Goal: Check status: Check status

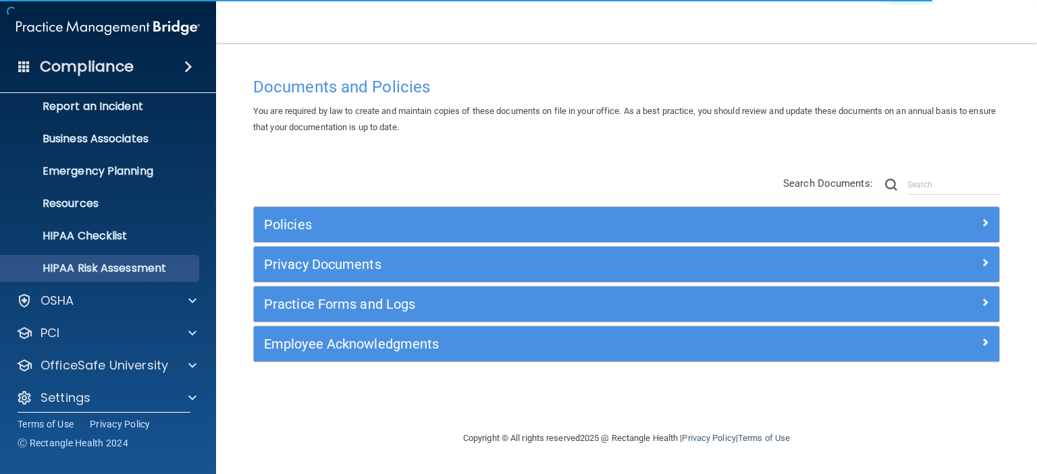
scroll to position [85, 0]
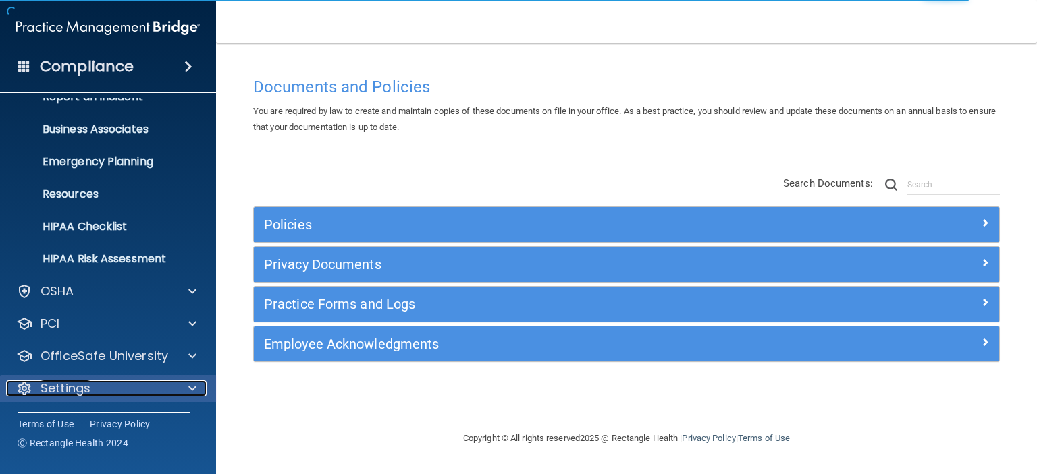
click at [192, 384] on span at bounding box center [192, 389] width 8 height 16
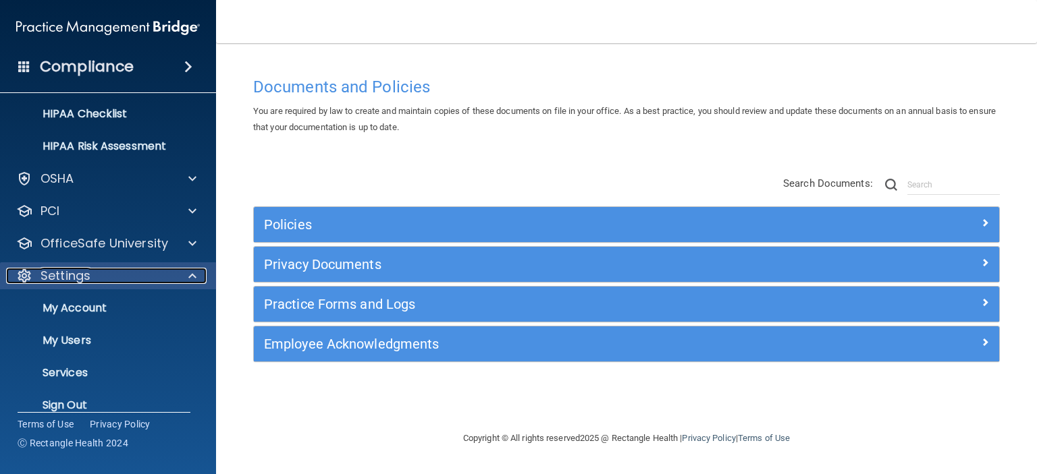
scroll to position [215, 0]
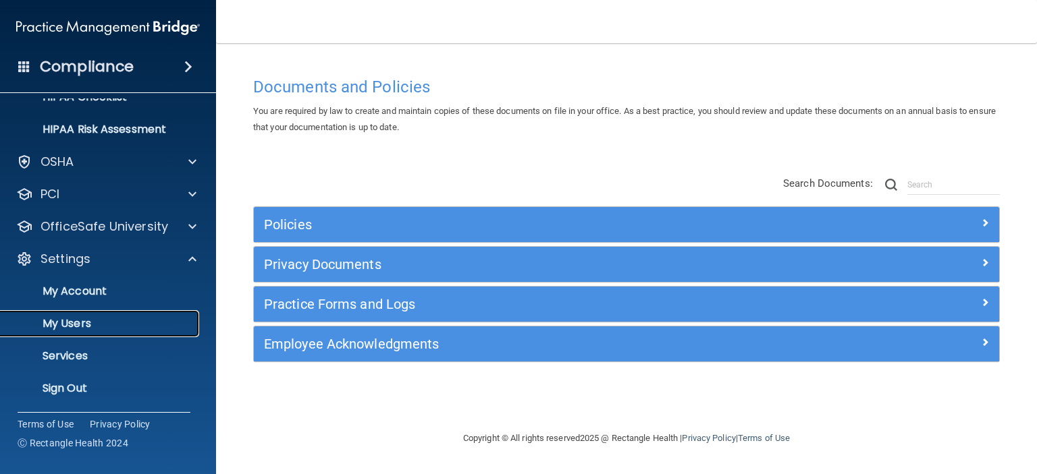
click at [92, 323] on p "My Users" at bounding box center [101, 323] width 184 height 13
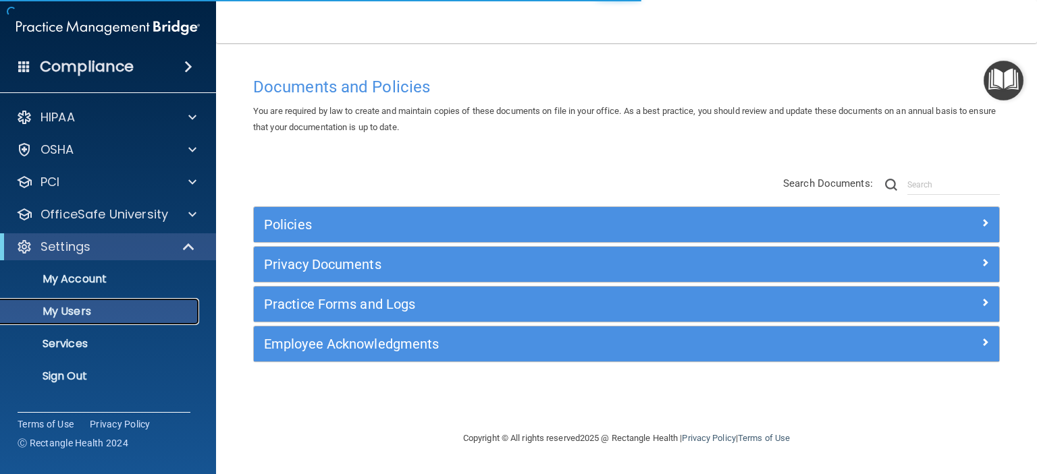
select select "20"
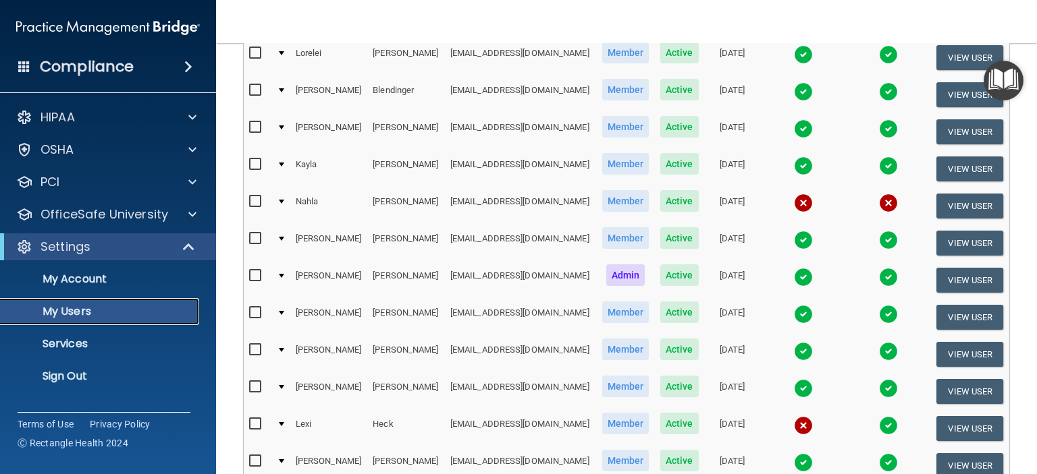
scroll to position [180, 0]
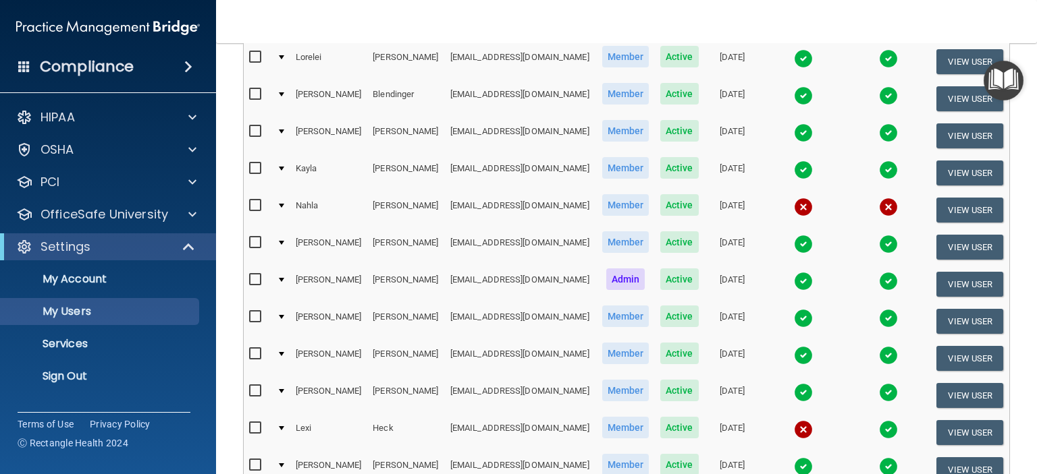
click at [794, 57] on img at bounding box center [803, 58] width 19 height 19
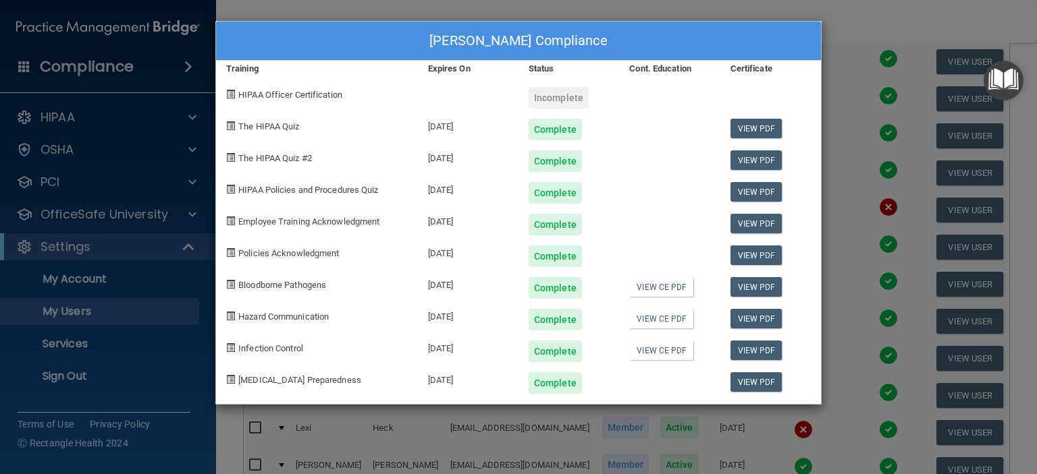
click at [873, 26] on div "[PERSON_NAME] Compliance Training Expires On Status Cont. Education Certificate…" at bounding box center [518, 237] width 1037 height 474
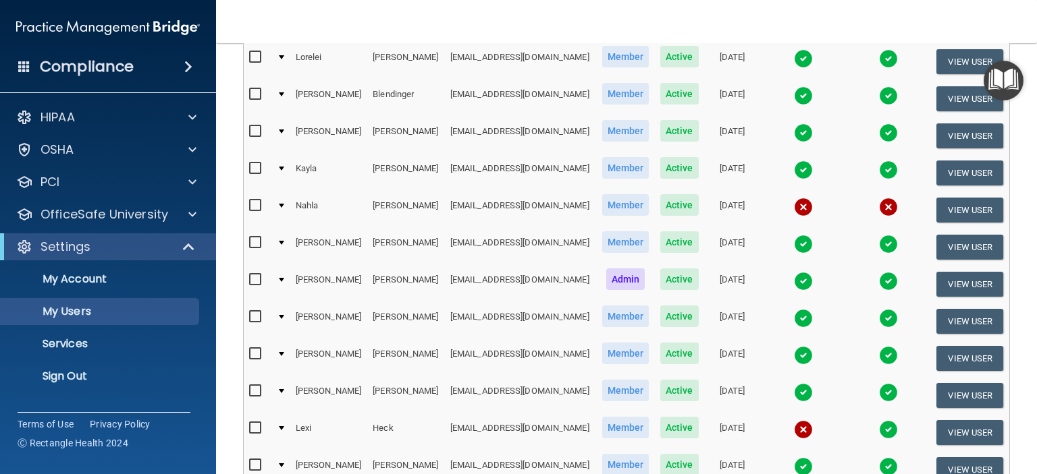
click at [794, 94] on img at bounding box center [803, 95] width 19 height 19
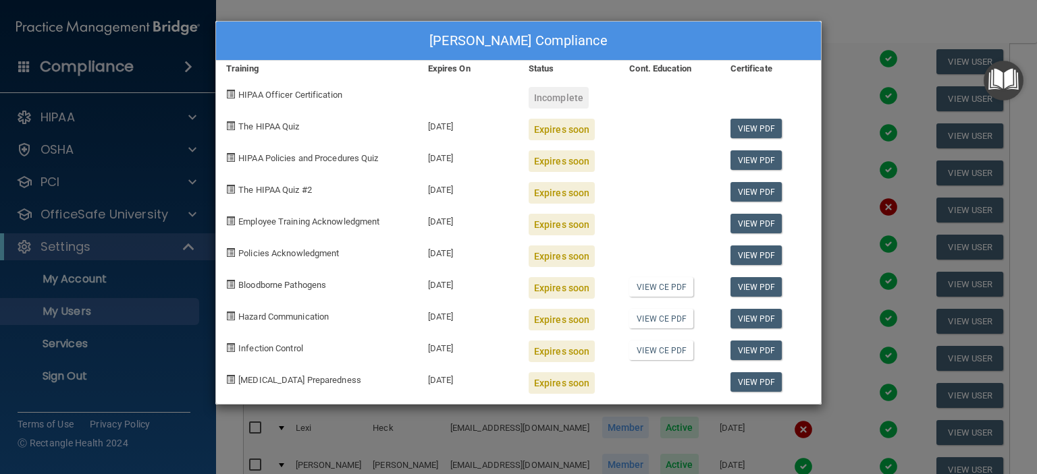
click at [852, 34] on div "[PERSON_NAME] Compliance Training Expires On Status Cont. Education Certificate…" at bounding box center [518, 237] width 1037 height 474
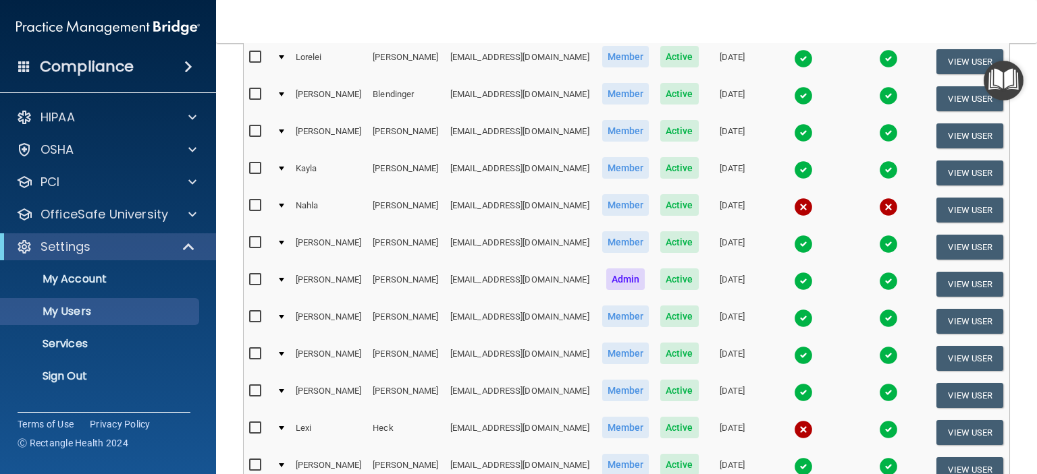
click at [794, 133] on img at bounding box center [803, 133] width 19 height 19
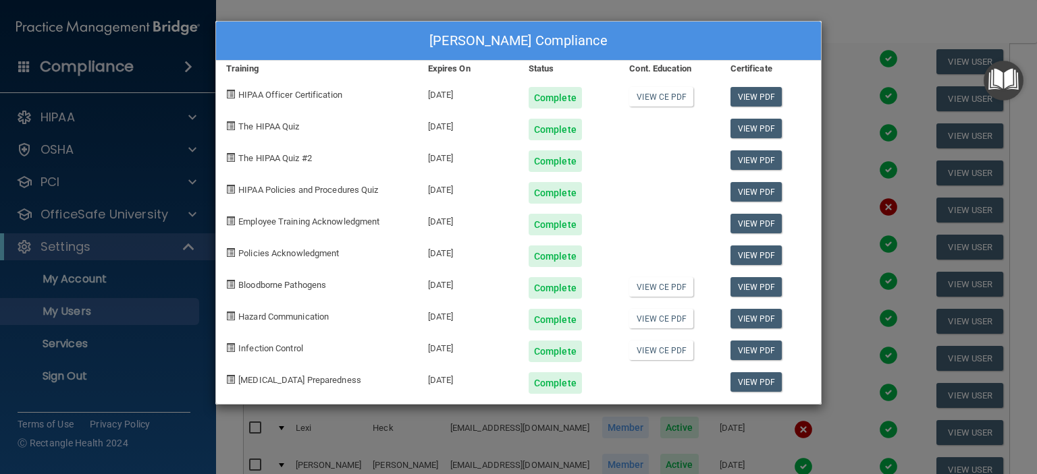
click at [865, 26] on div "[PERSON_NAME] Compliance Training Expires On Status Cont. Education Certificate…" at bounding box center [518, 237] width 1037 height 474
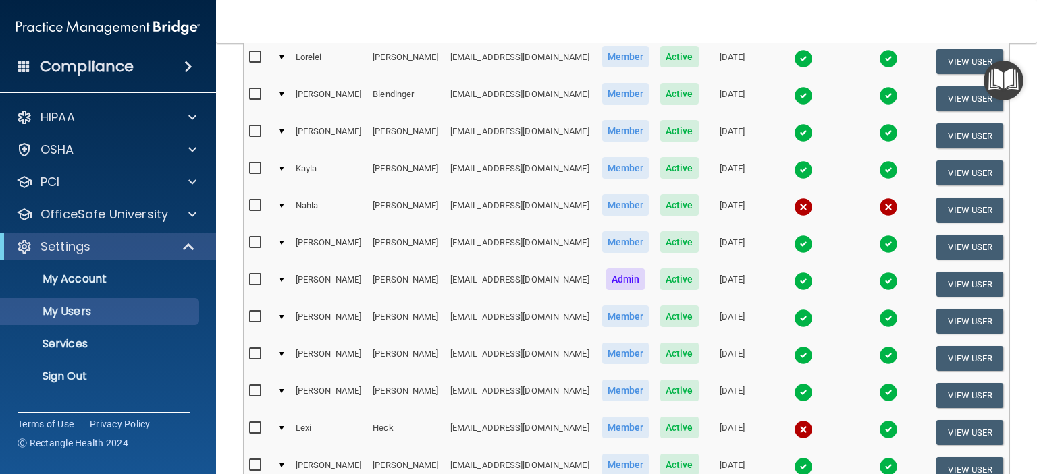
click at [794, 175] on img at bounding box center [803, 170] width 19 height 19
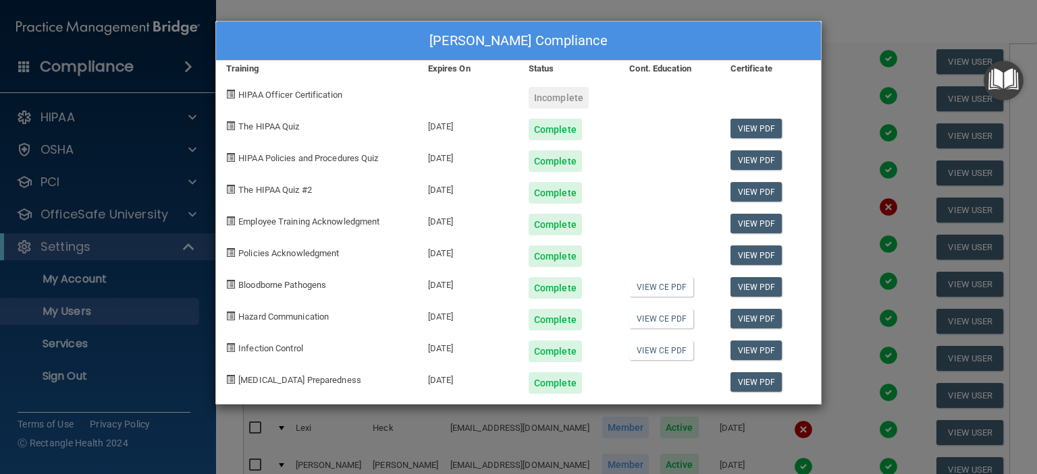
click at [835, 24] on div "[PERSON_NAME] Compliance Training Expires On Status Cont. Education Certificate…" at bounding box center [518, 237] width 1037 height 474
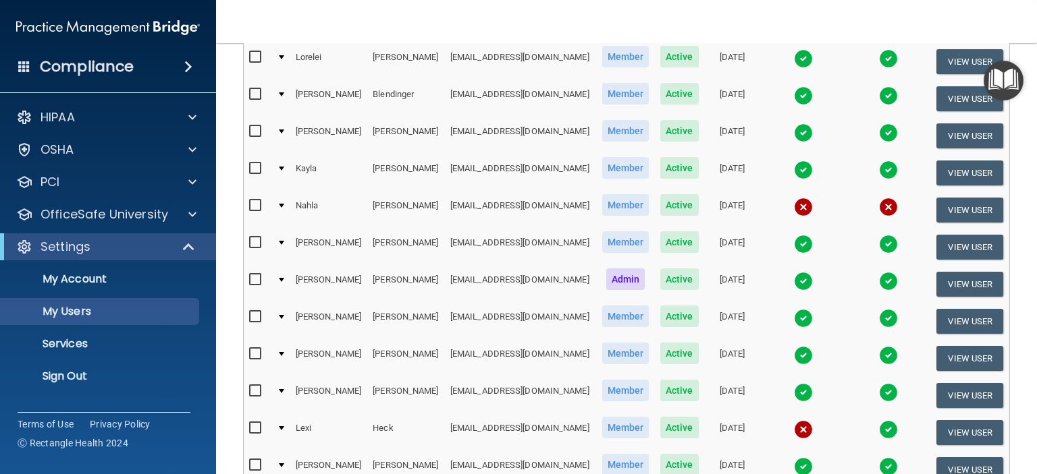
click at [794, 243] on img at bounding box center [803, 244] width 19 height 19
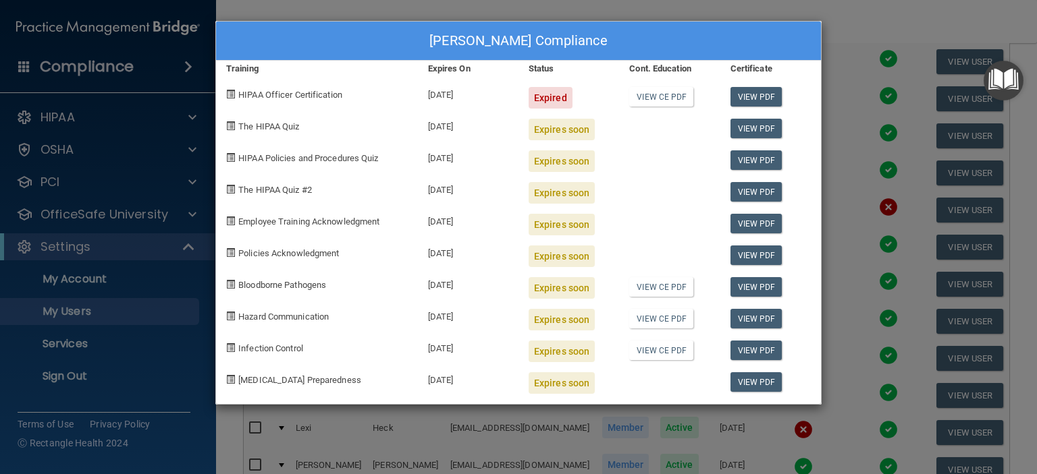
click at [877, 11] on div "[PERSON_NAME] Compliance Training Expires On Status Cont. Education Certificate…" at bounding box center [518, 237] width 1037 height 474
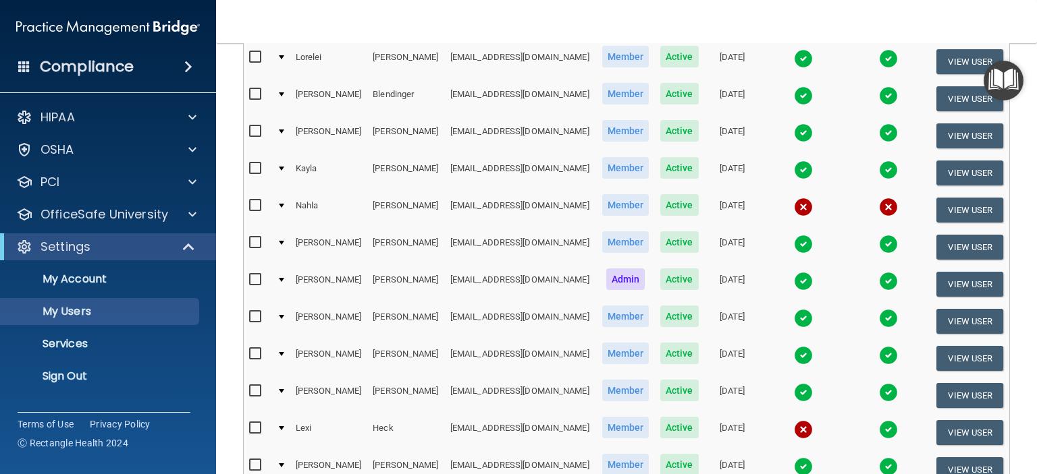
click at [794, 317] on img at bounding box center [803, 318] width 19 height 19
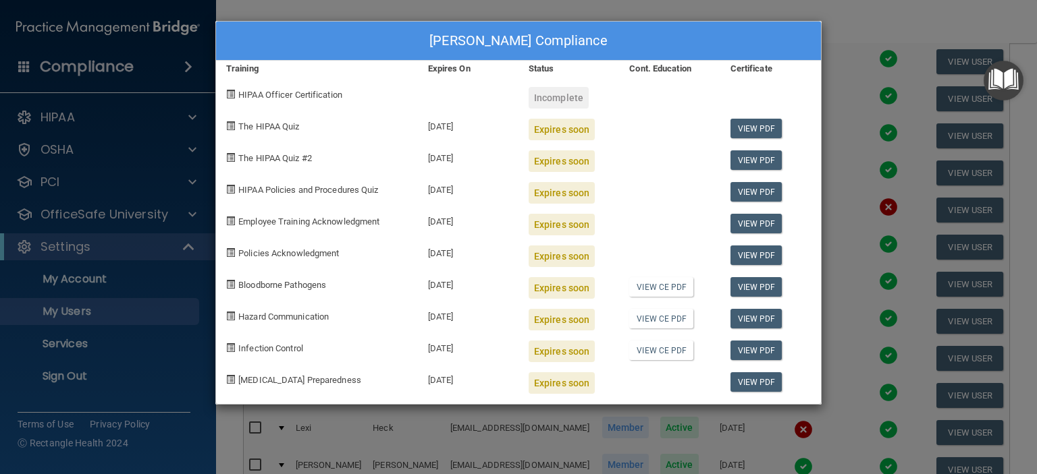
click at [867, 18] on div "[PERSON_NAME] Compliance Training Expires On Status Cont. Education Certificate…" at bounding box center [518, 237] width 1037 height 474
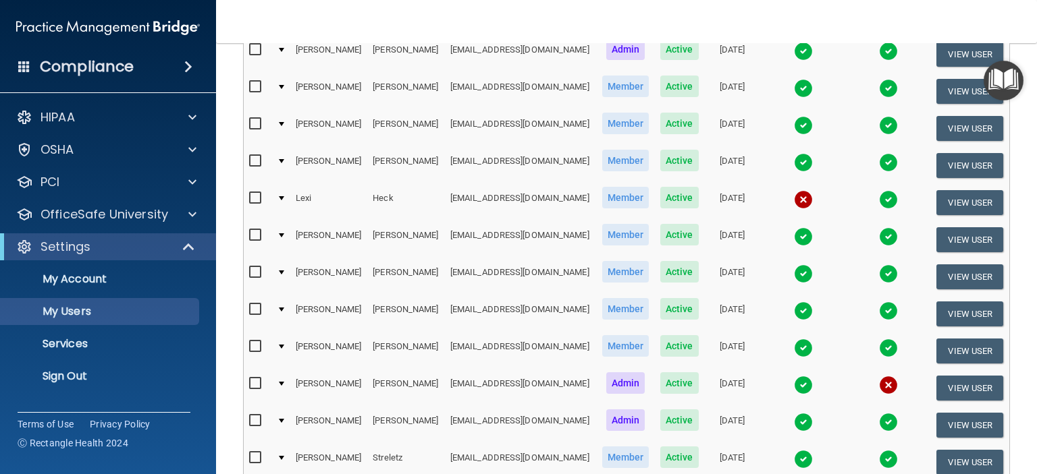
scroll to position [410, 0]
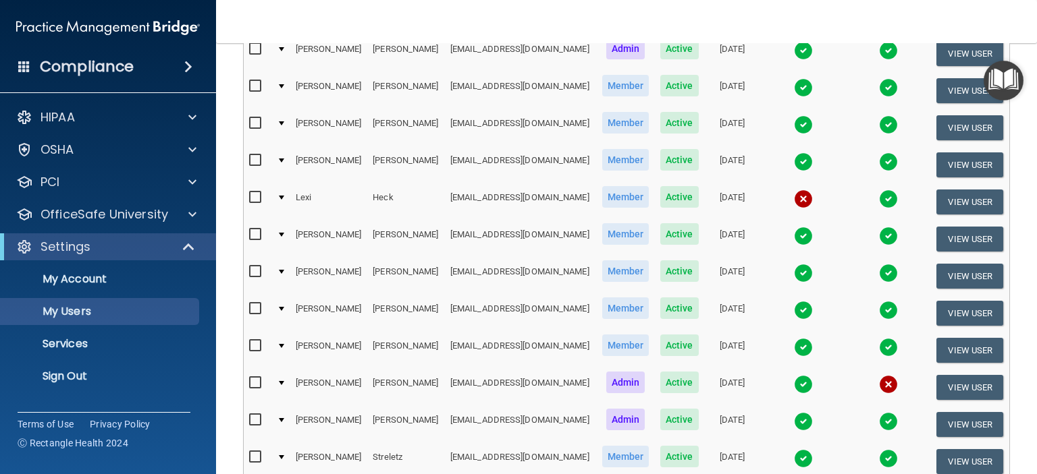
click at [794, 231] on img at bounding box center [803, 236] width 19 height 19
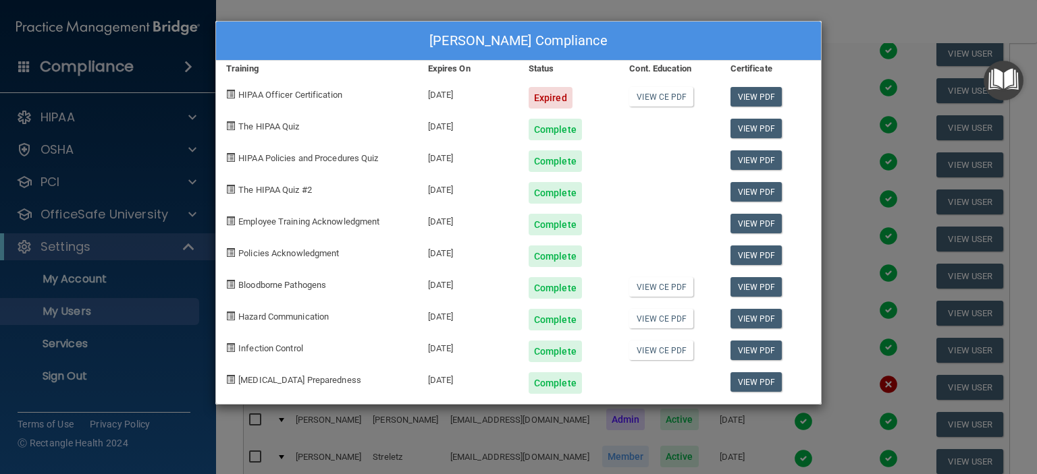
click at [877, 26] on div "[PERSON_NAME] Compliance Training Expires On Status Cont. Education Certificate…" at bounding box center [518, 237] width 1037 height 474
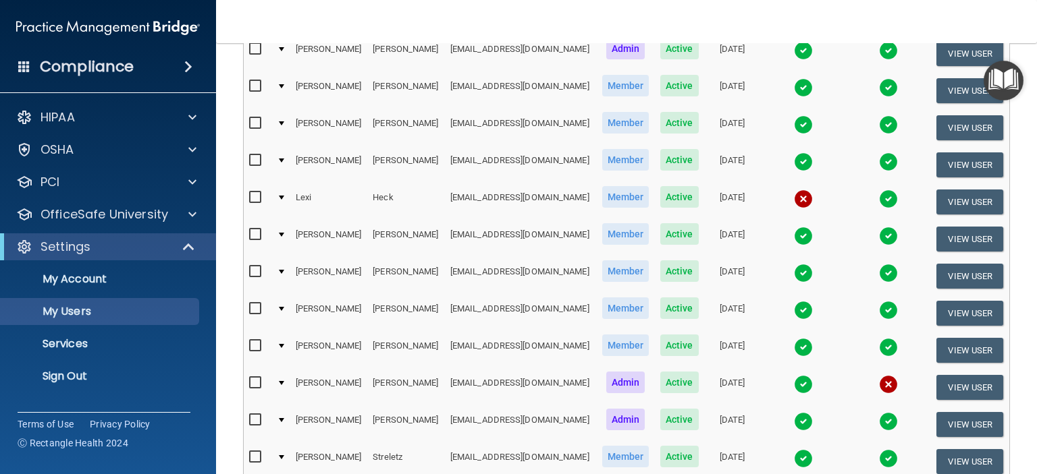
click at [794, 267] on img at bounding box center [803, 273] width 19 height 19
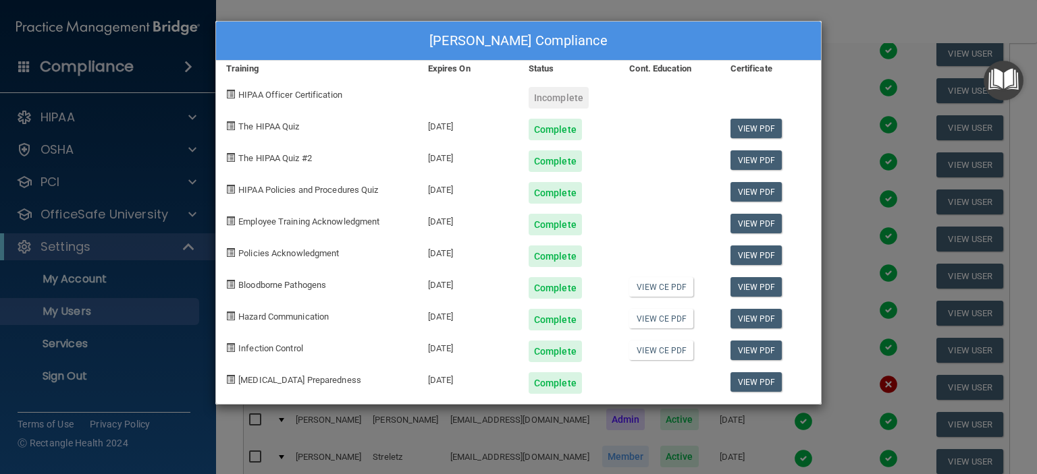
click at [894, 18] on div "[PERSON_NAME] Compliance Training Expires On Status Cont. Education Certificate…" at bounding box center [518, 237] width 1037 height 474
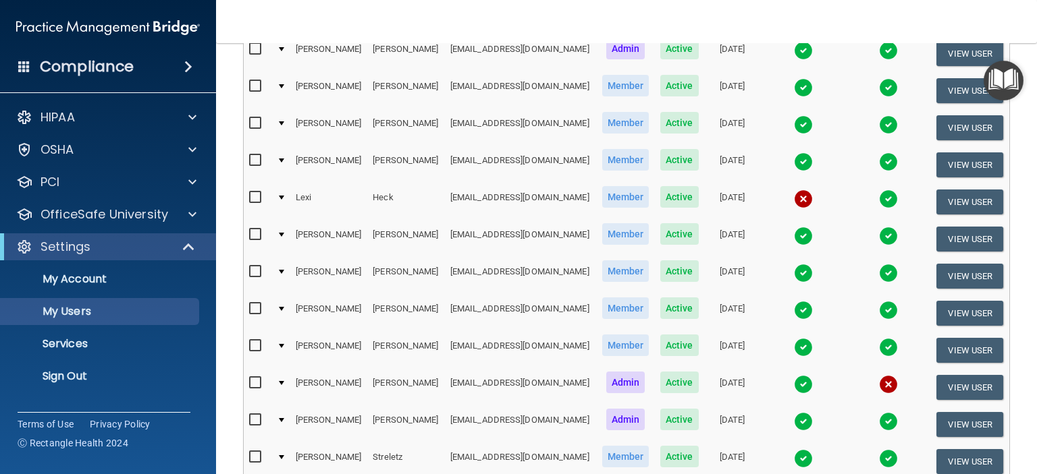
click at [794, 228] on img at bounding box center [803, 236] width 19 height 19
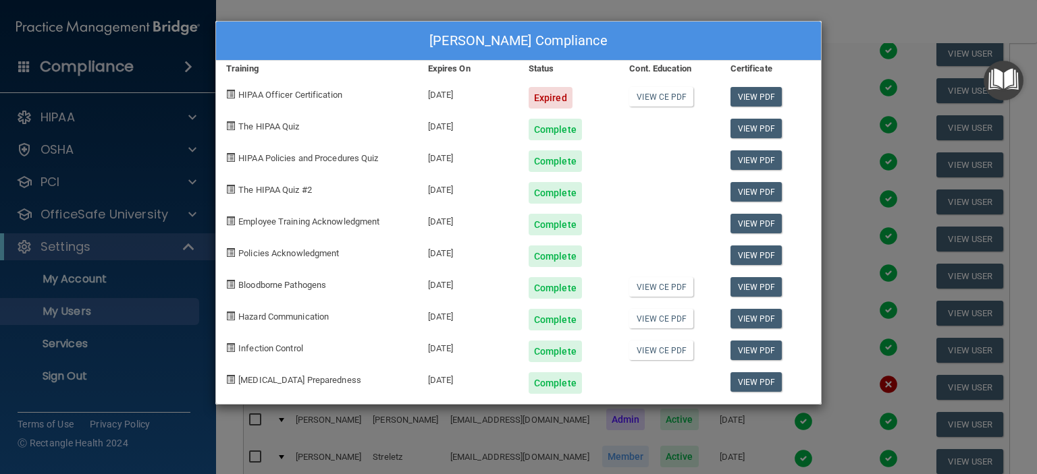
click at [904, 15] on div "[PERSON_NAME] Compliance Training Expires On Status Cont. Education Certificate…" at bounding box center [518, 237] width 1037 height 474
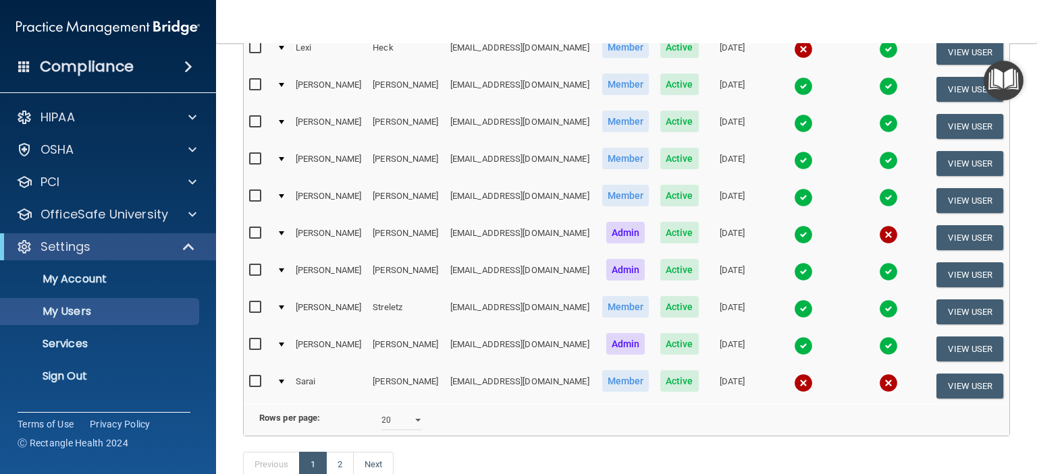
scroll to position [561, 0]
click at [794, 191] on img at bounding box center [803, 197] width 19 height 19
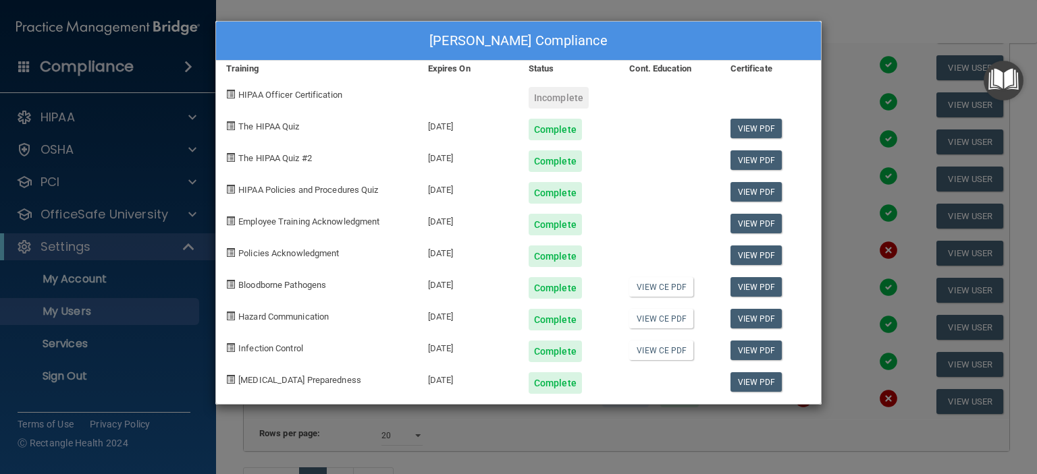
click at [885, 19] on div "[PERSON_NAME] Compliance Training Expires On Status Cont. Education Certificate…" at bounding box center [518, 237] width 1037 height 474
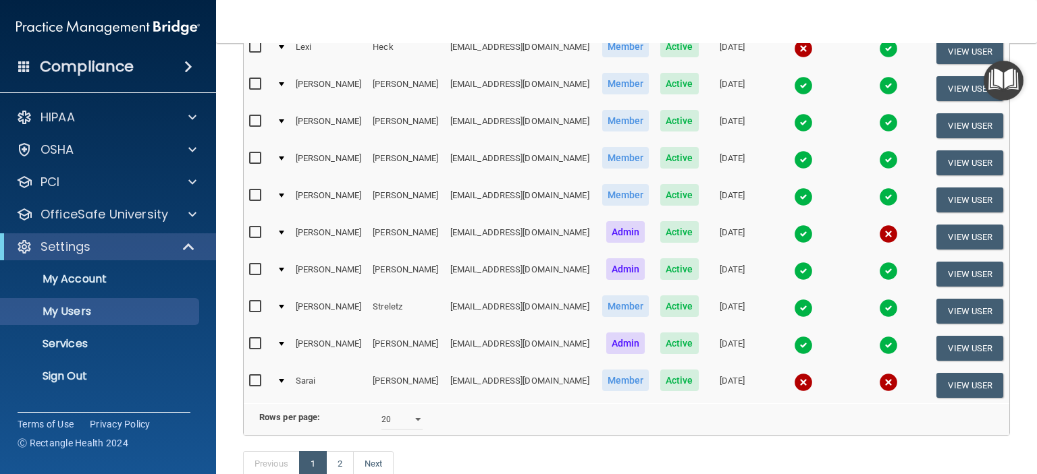
click at [794, 299] on img at bounding box center [803, 308] width 19 height 19
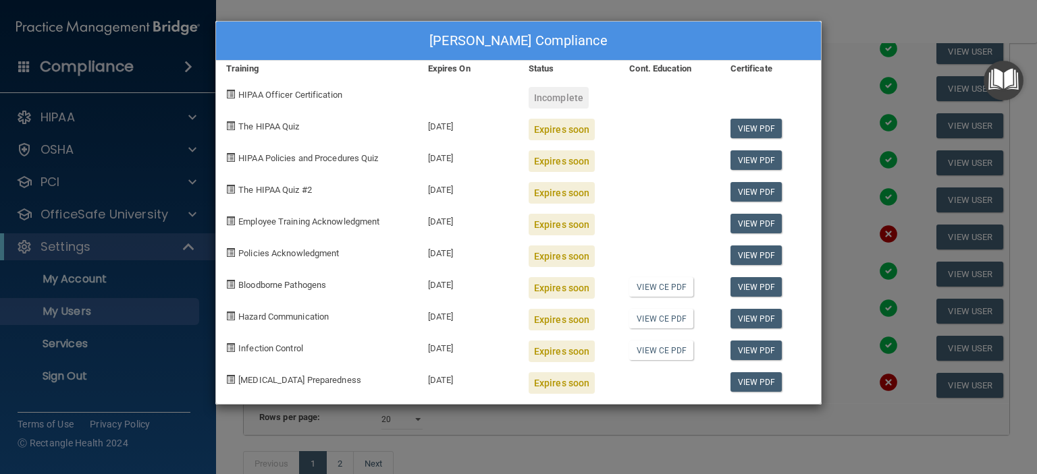
click at [872, 28] on div "[PERSON_NAME] Compliance Training Expires On Status Cont. Education Certificate…" at bounding box center [518, 237] width 1037 height 474
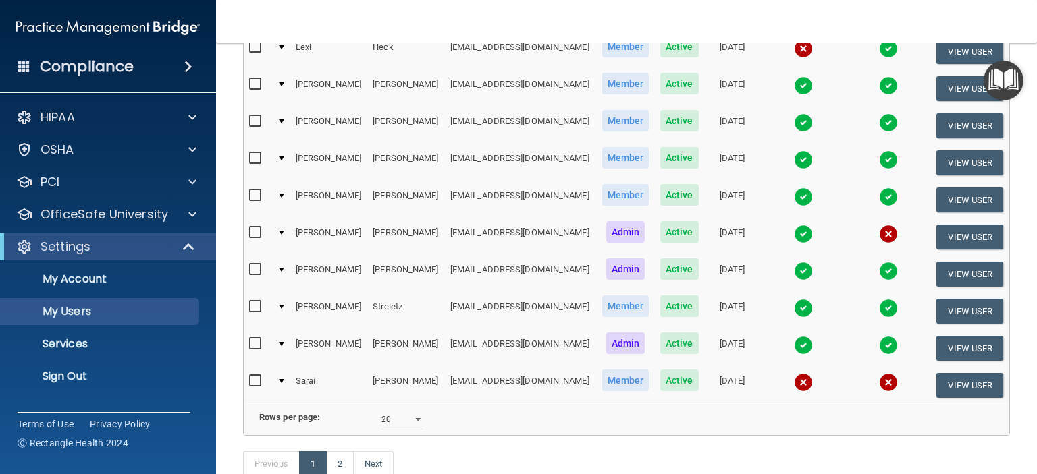
click at [794, 339] on img at bounding box center [803, 345] width 19 height 19
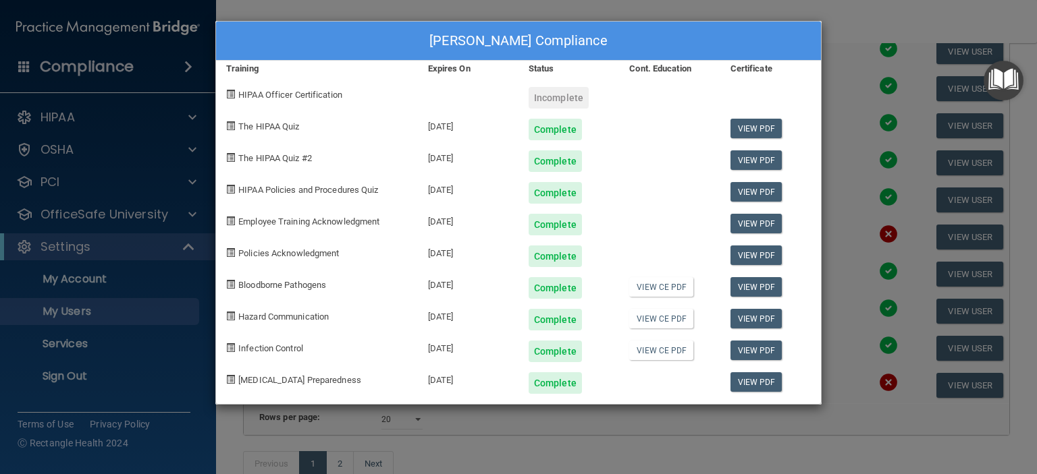
click at [887, 25] on div "[PERSON_NAME] Compliance Training Expires On Status Cont. Education Certificate…" at bounding box center [518, 237] width 1037 height 474
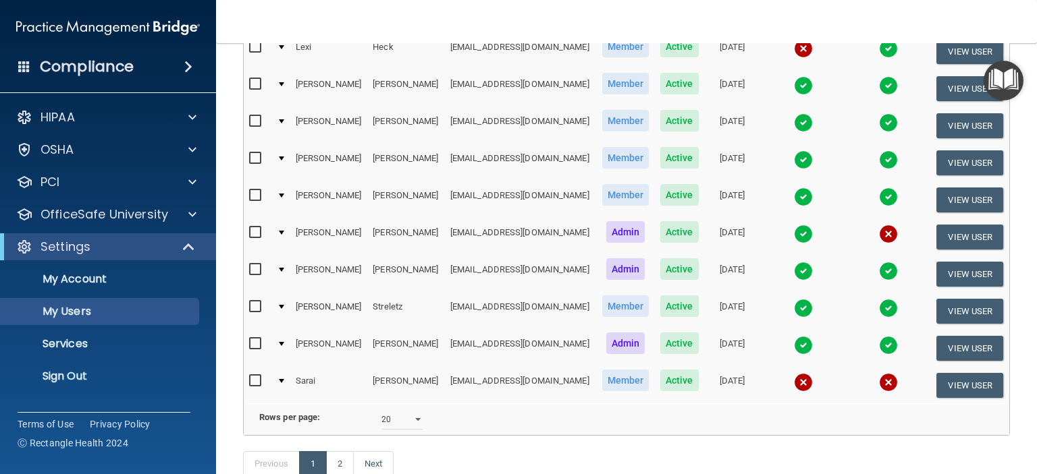
scroll to position [649, 0]
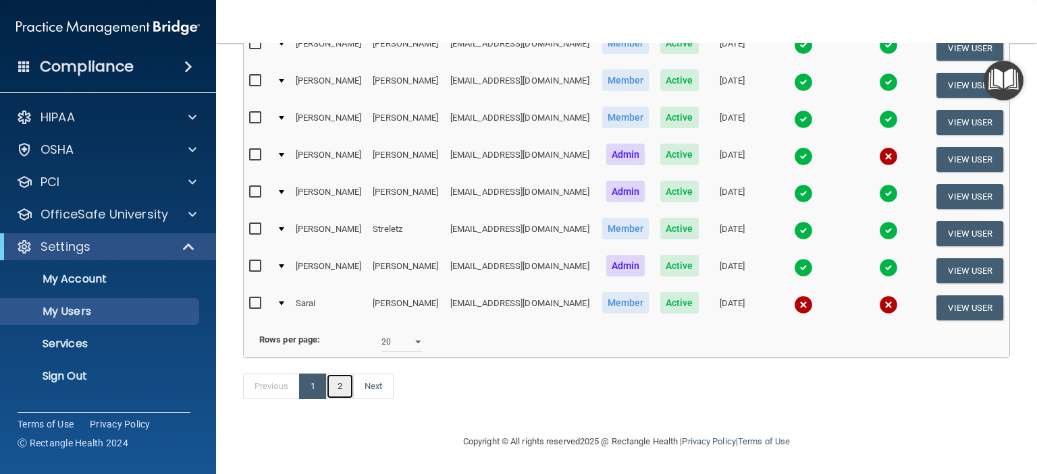
click at [338, 389] on link "2" at bounding box center [340, 387] width 28 height 26
select select "20"
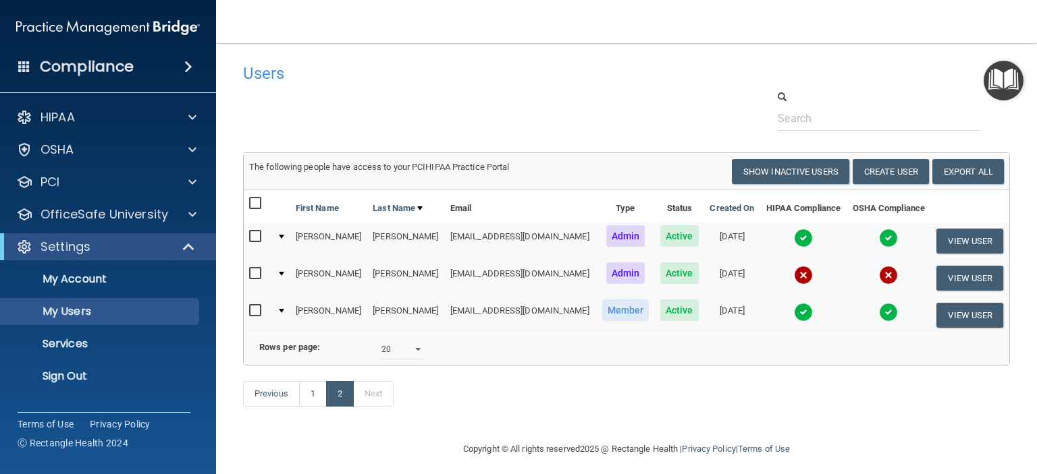
click at [794, 240] on img at bounding box center [803, 238] width 19 height 19
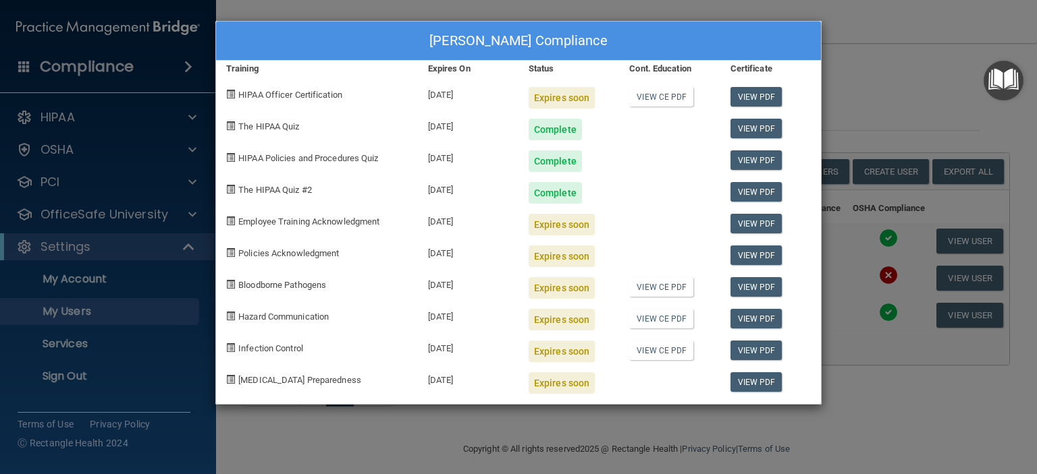
click at [874, 64] on div "[PERSON_NAME] Compliance Training Expires On Status Cont. Education Certificate…" at bounding box center [518, 237] width 1037 height 474
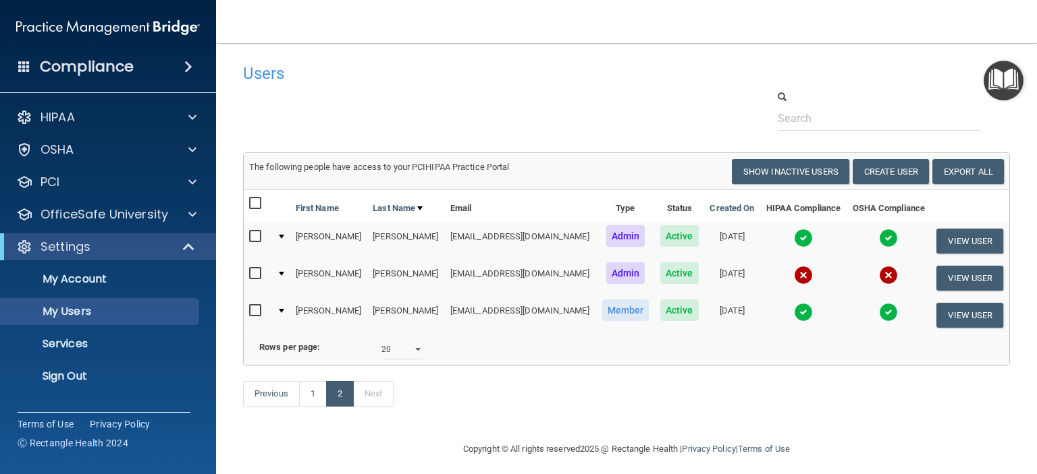
click at [794, 317] on img at bounding box center [803, 312] width 19 height 19
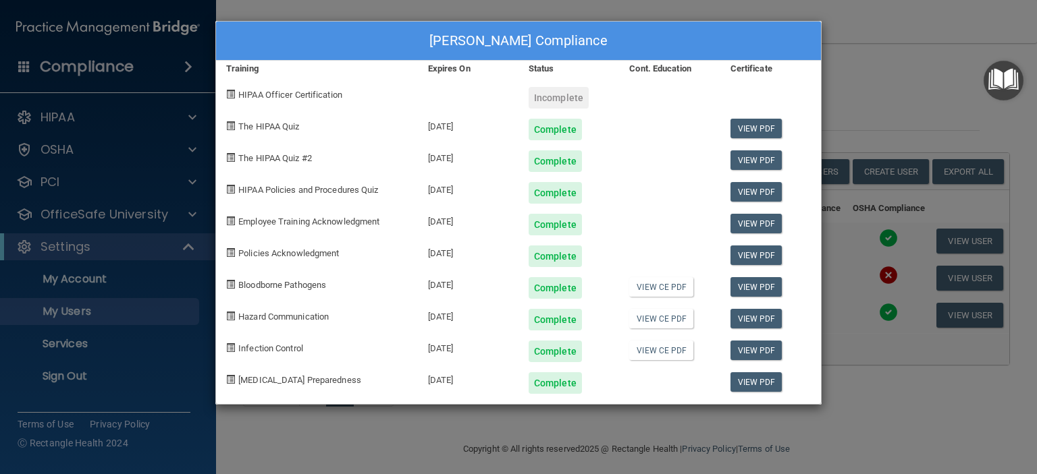
click at [907, 82] on div "[PERSON_NAME] Compliance Training Expires On Status Cont. Education Certificate…" at bounding box center [518, 237] width 1037 height 474
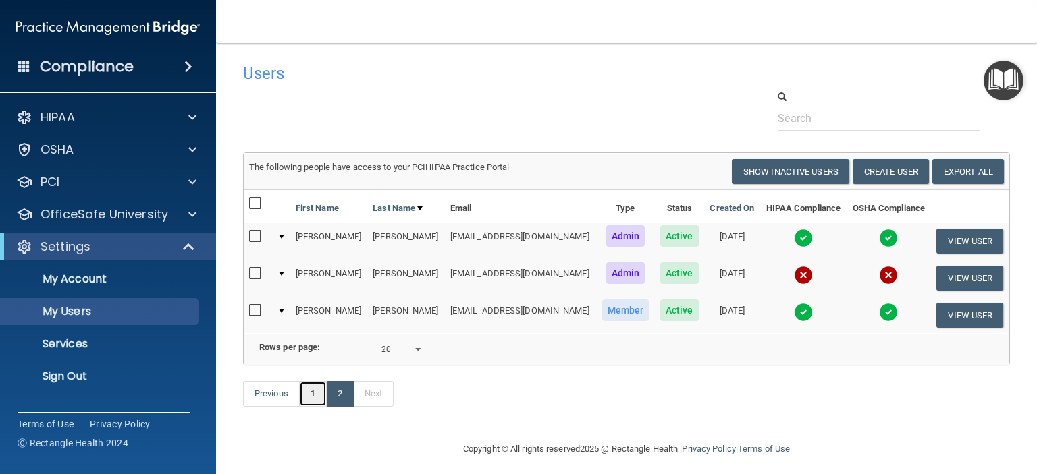
click at [309, 407] on link "1" at bounding box center [313, 394] width 28 height 26
select select "20"
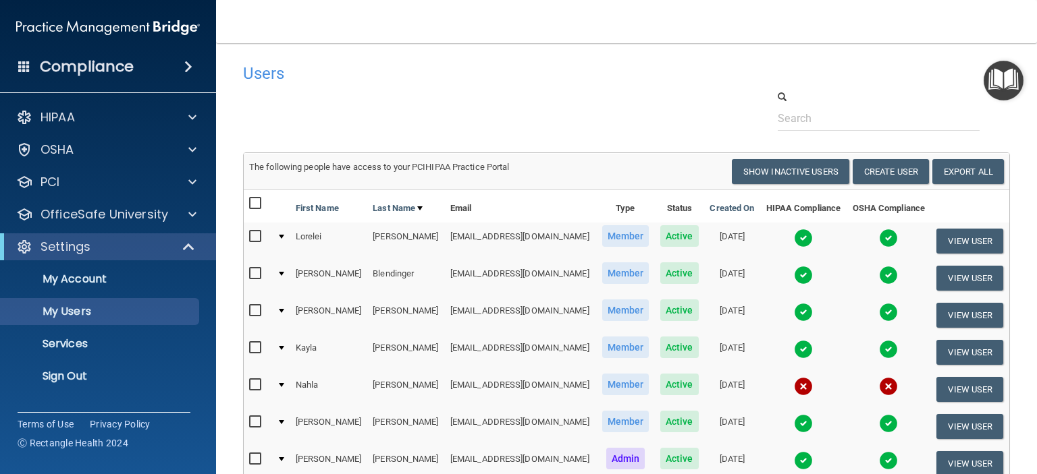
click at [794, 237] on img at bounding box center [803, 238] width 19 height 19
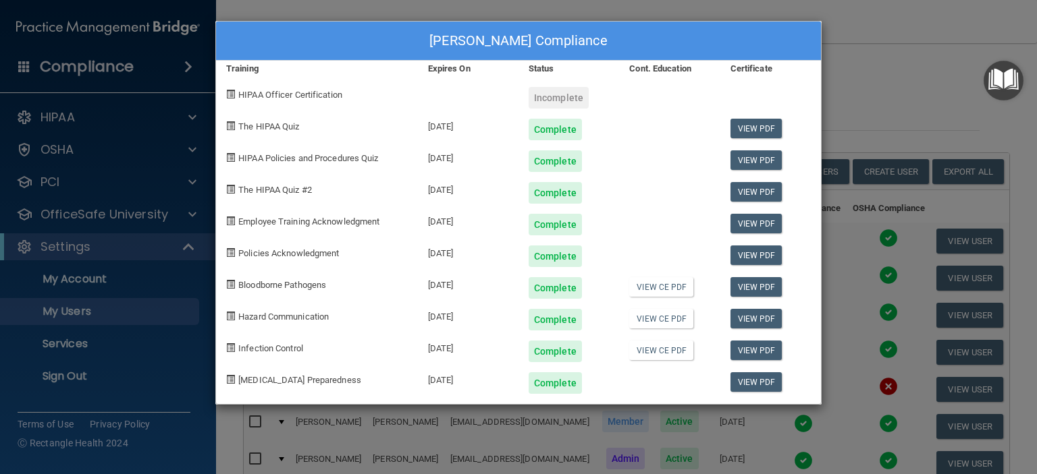
click at [915, 130] on div "[PERSON_NAME] Compliance Training Expires On Status Cont. Education Certificate…" at bounding box center [518, 237] width 1037 height 474
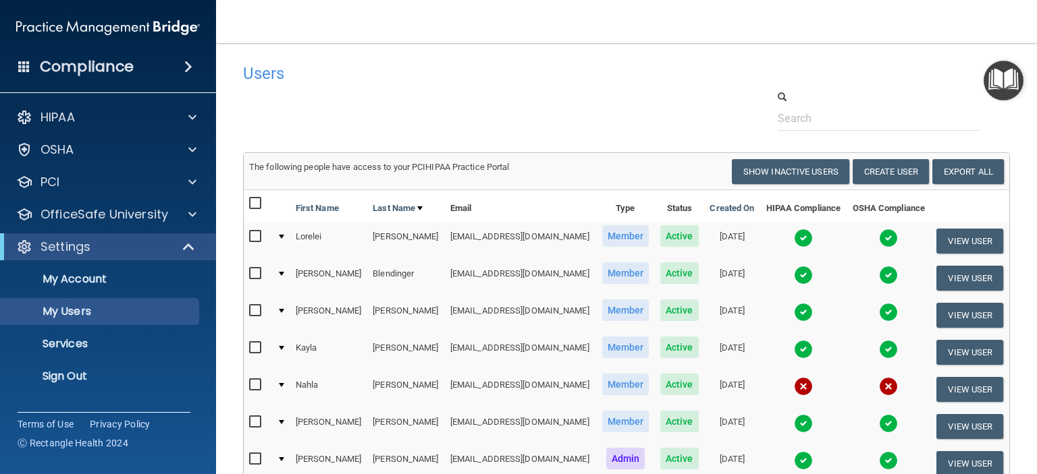
click at [794, 312] on img at bounding box center [803, 312] width 19 height 19
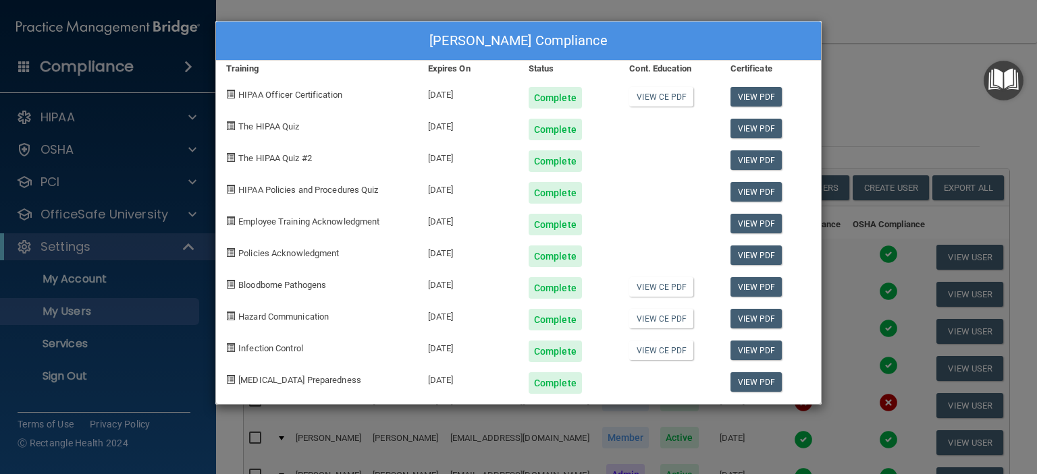
click at [885, 94] on div "[PERSON_NAME] Compliance Training Expires On Status Cont. Education Certificate…" at bounding box center [518, 237] width 1037 height 474
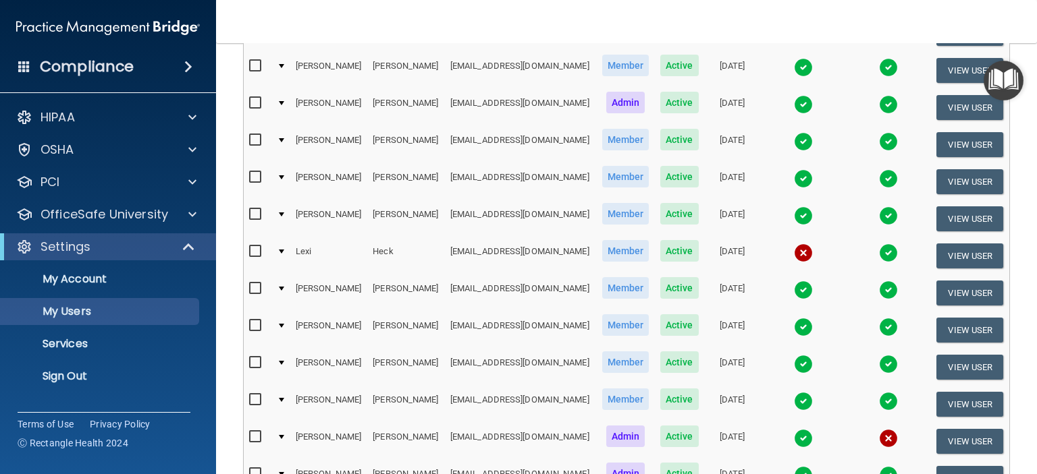
scroll to position [356, 0]
click at [794, 290] on img at bounding box center [803, 290] width 19 height 19
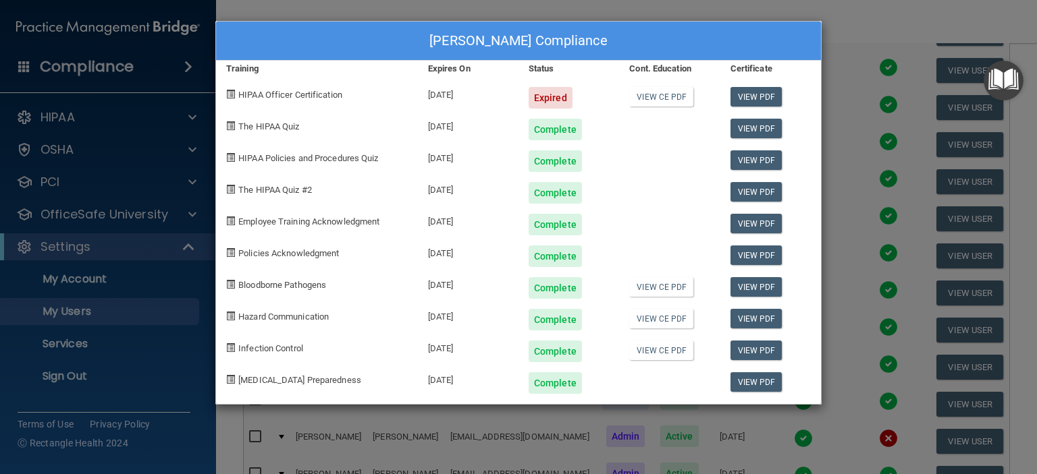
click at [894, 26] on div "[PERSON_NAME] Compliance Training Expires On Status Cont. Education Certificate…" at bounding box center [518, 237] width 1037 height 474
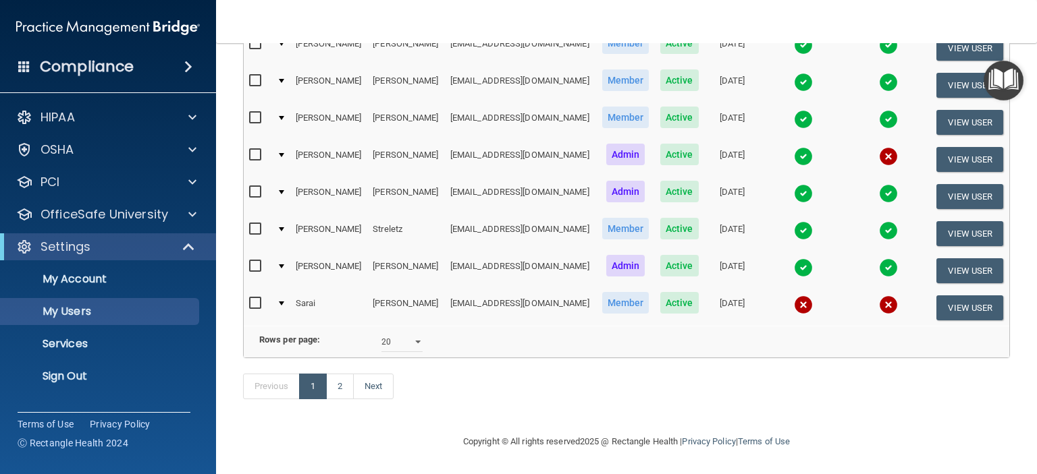
scroll to position [649, 0]
click at [334, 393] on link "2" at bounding box center [340, 387] width 28 height 26
select select "20"
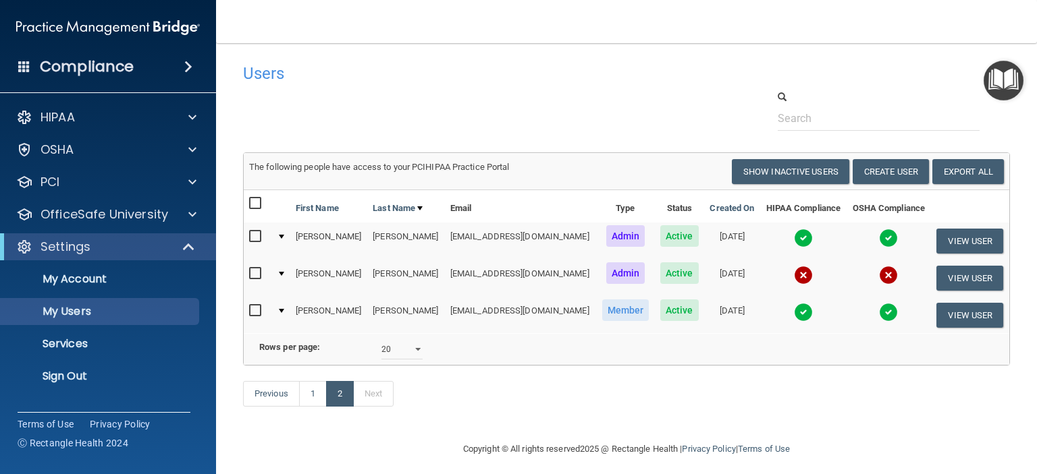
click at [794, 236] on img at bounding box center [803, 238] width 19 height 19
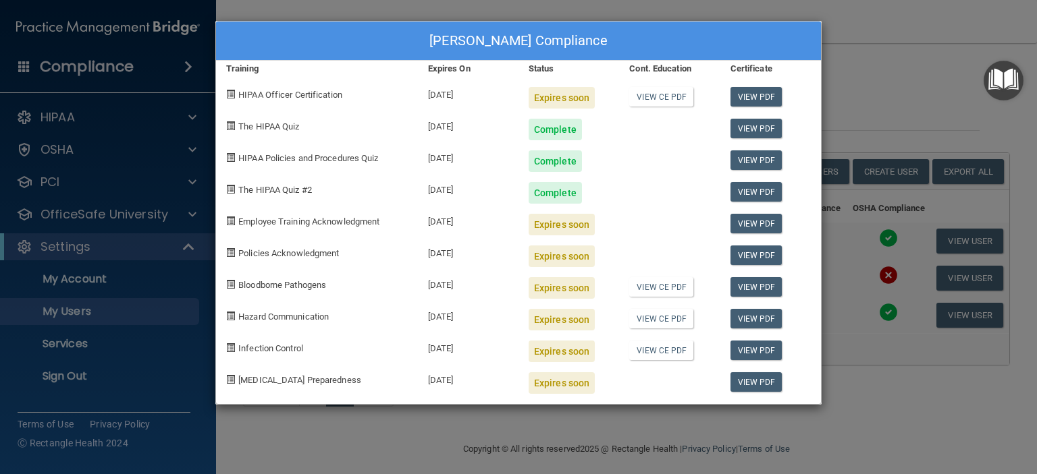
click at [879, 119] on div "[PERSON_NAME] Compliance Training Expires On Status Cont. Education Certificate…" at bounding box center [518, 237] width 1037 height 474
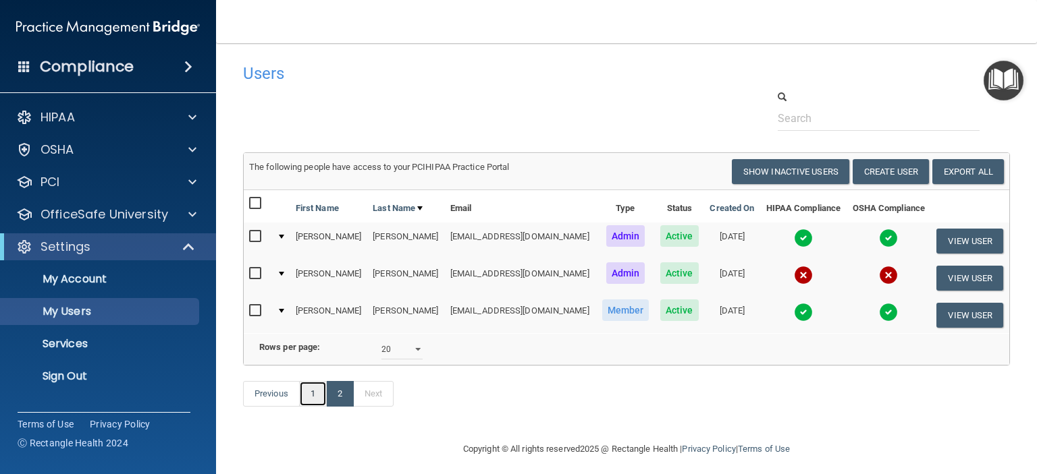
click at [312, 407] on link "1" at bounding box center [313, 394] width 28 height 26
select select "20"
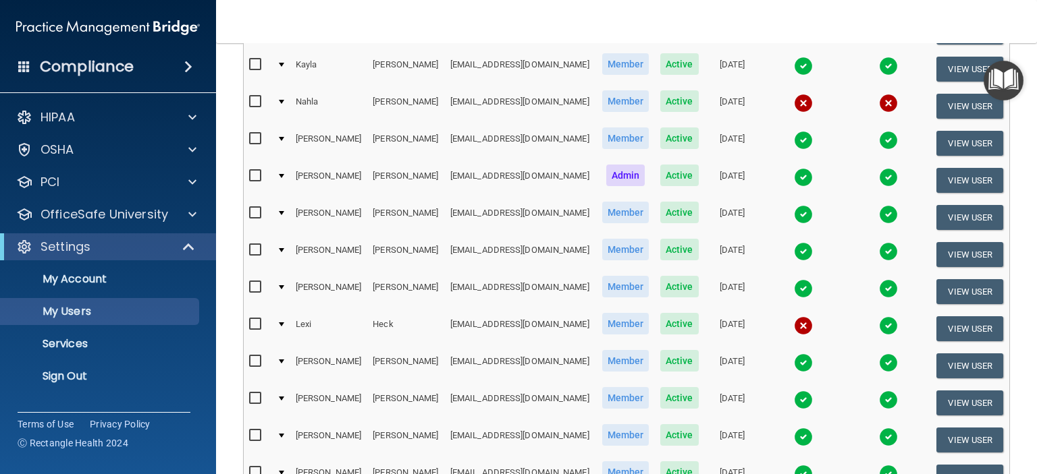
scroll to position [283, 0]
click at [794, 357] on img at bounding box center [803, 363] width 19 height 19
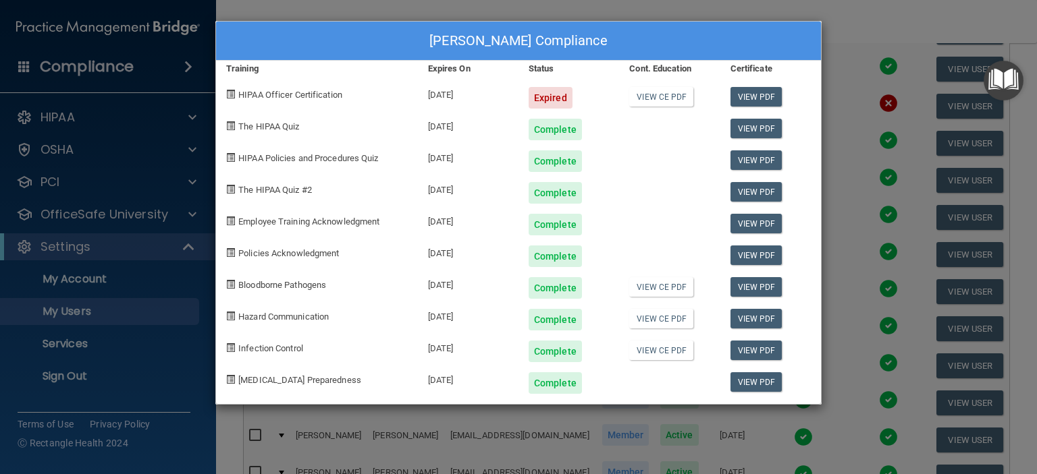
click at [857, 26] on div "[PERSON_NAME] Compliance Training Expires On Status Cont. Education Certificate…" at bounding box center [518, 237] width 1037 height 474
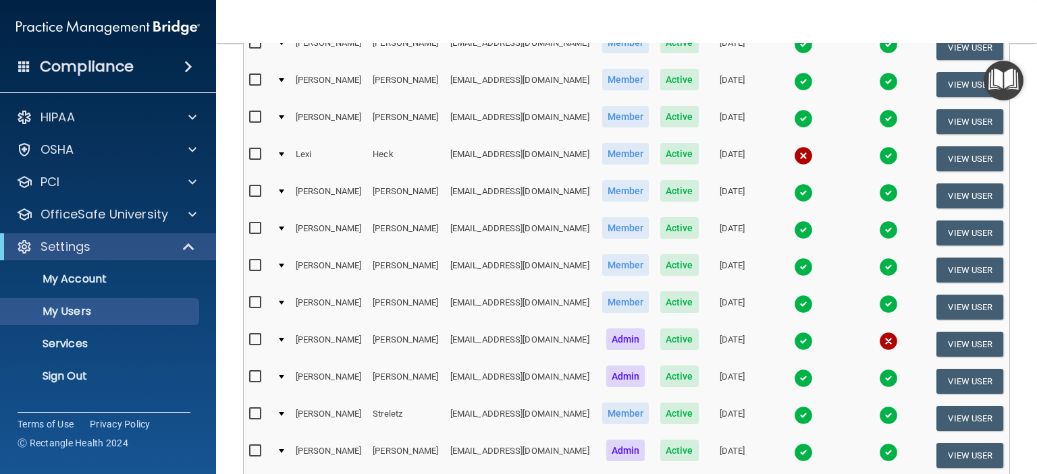
scroll to position [454, 0]
click at [794, 445] on img at bounding box center [803, 452] width 19 height 19
